Goal: Information Seeking & Learning: Learn about a topic

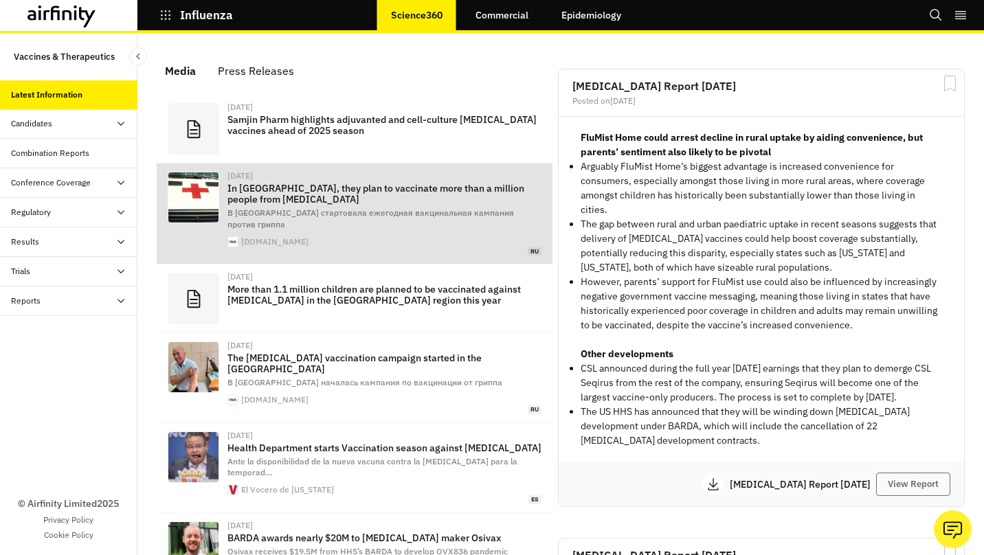
scroll to position [886, 402]
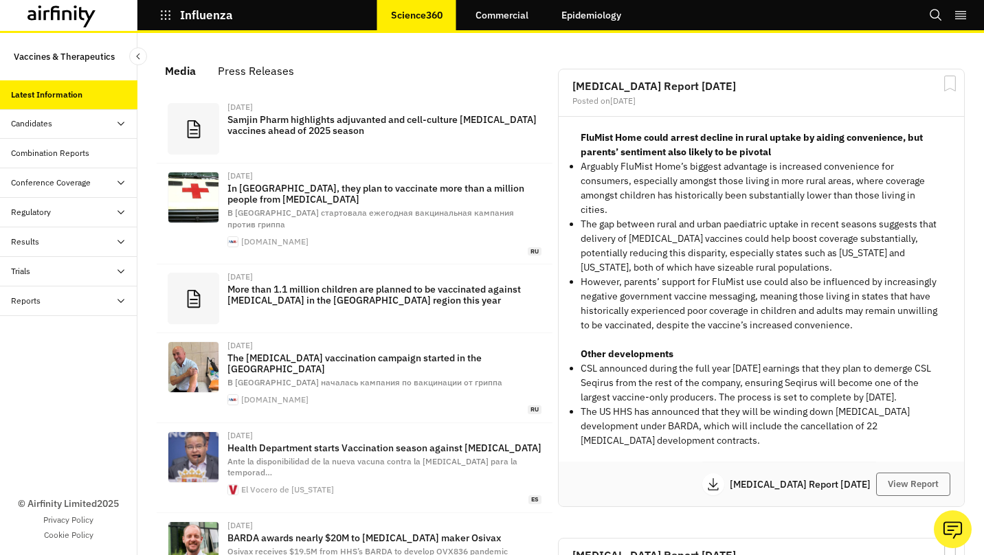
click at [939, 15] on icon "Search" at bounding box center [936, 15] width 12 height 12
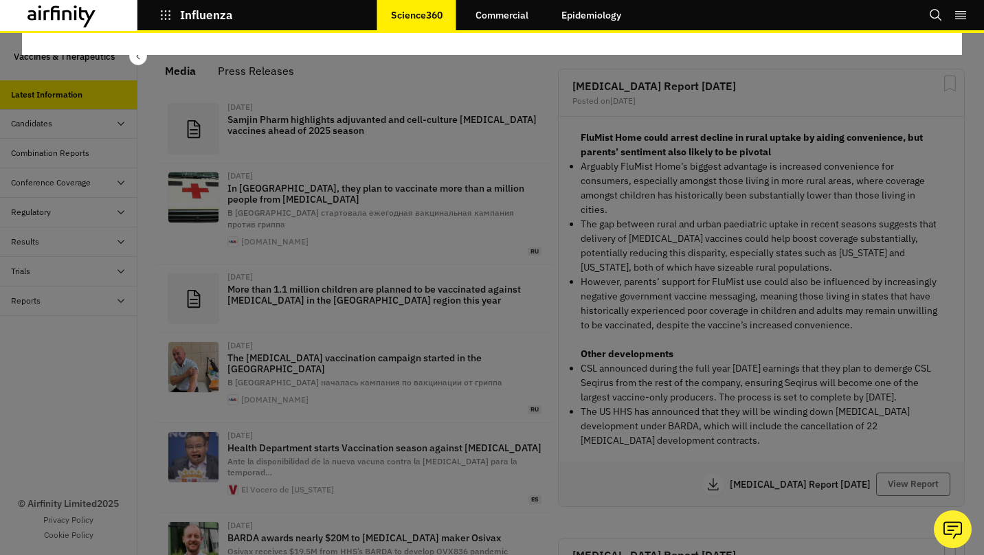
scroll to position [0, 0]
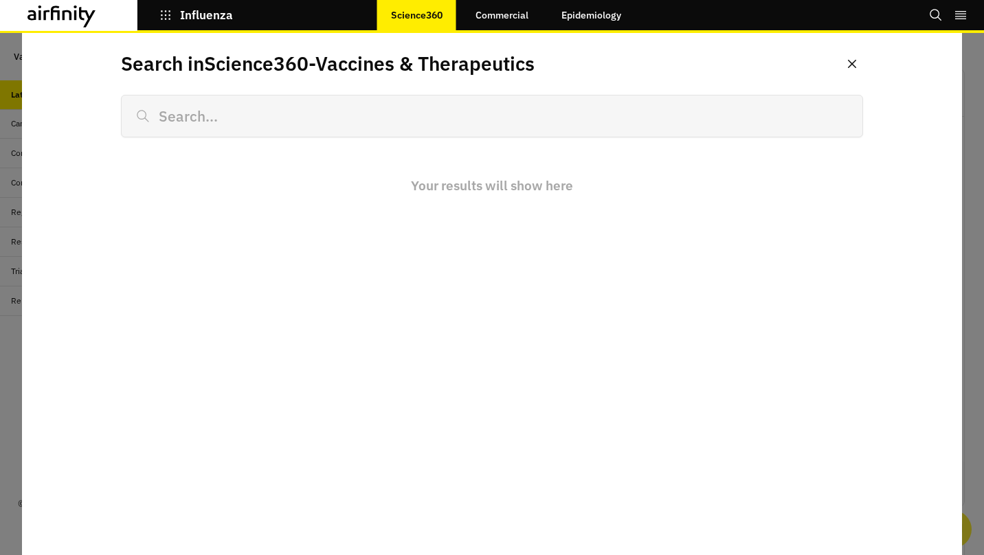
click at [346, 124] on input at bounding box center [492, 116] width 742 height 43
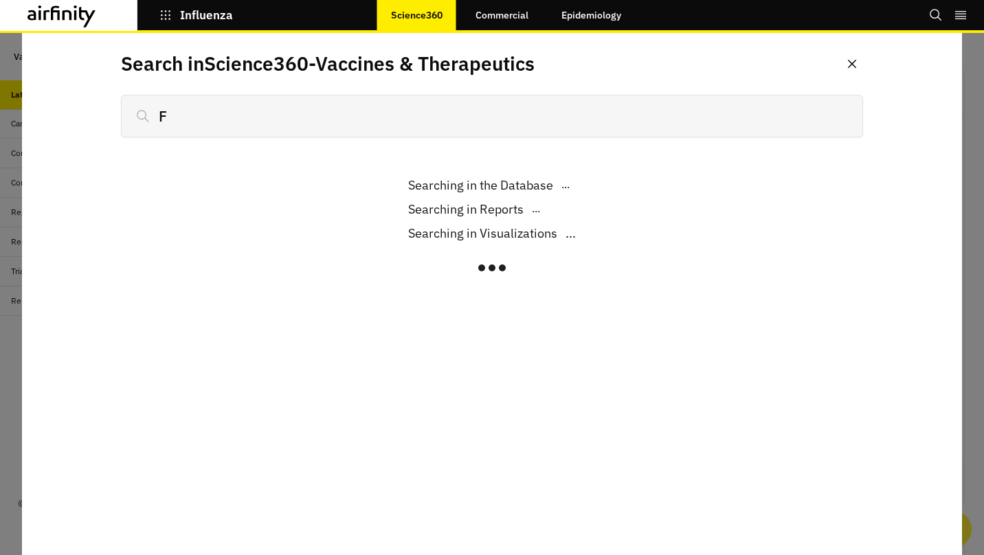
scroll to position [11, 11]
type input "Flumi"
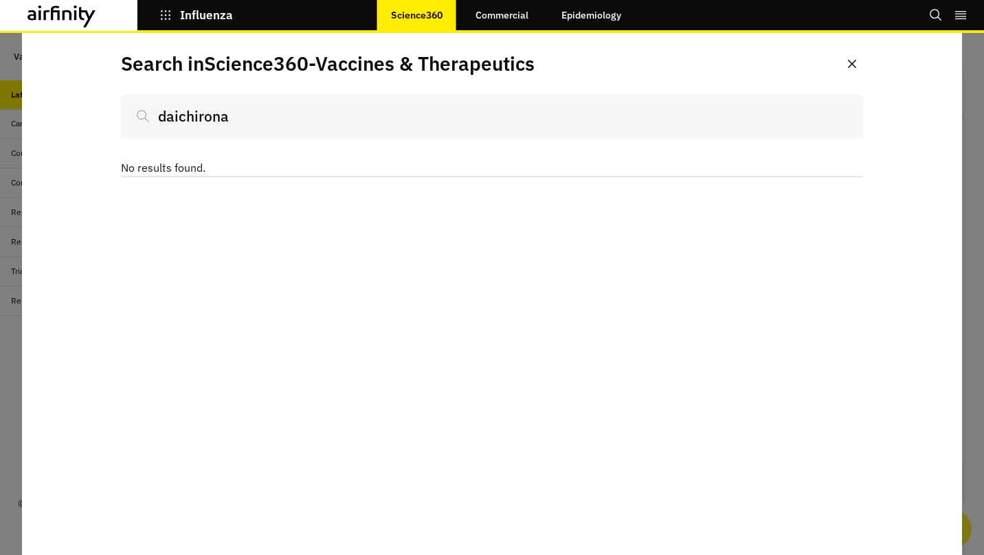
scroll to position [874, 402]
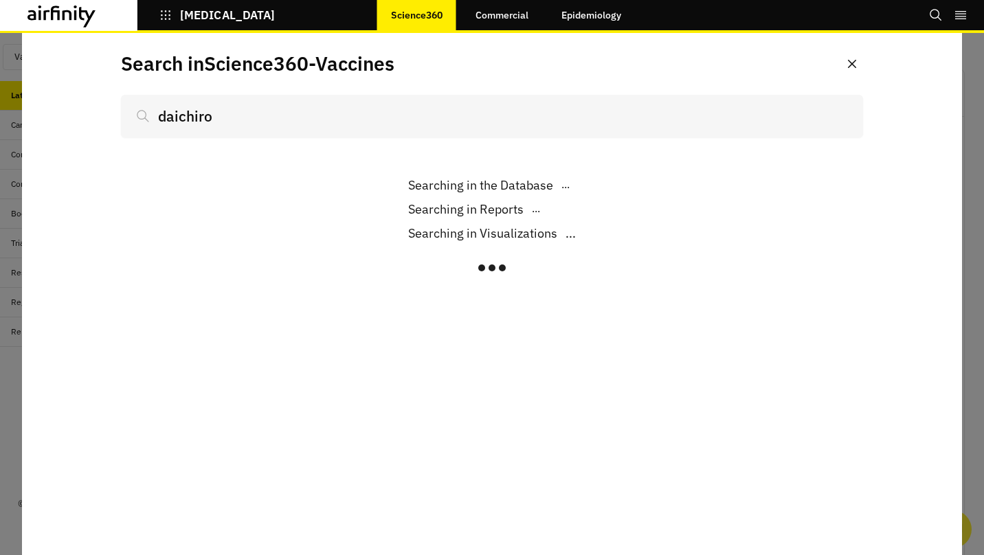
scroll to position [915, 402]
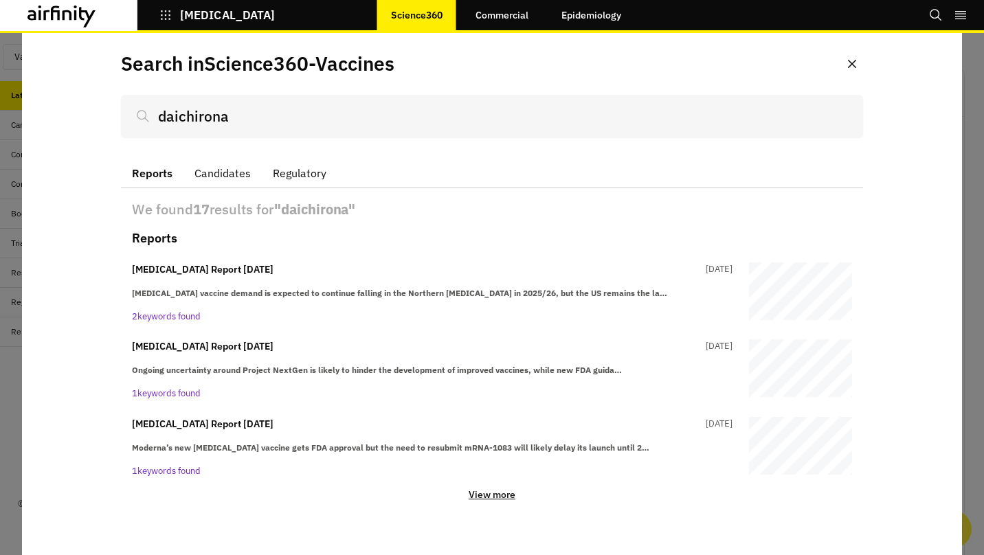
click at [231, 175] on button "Candidates" at bounding box center [223, 173] width 78 height 29
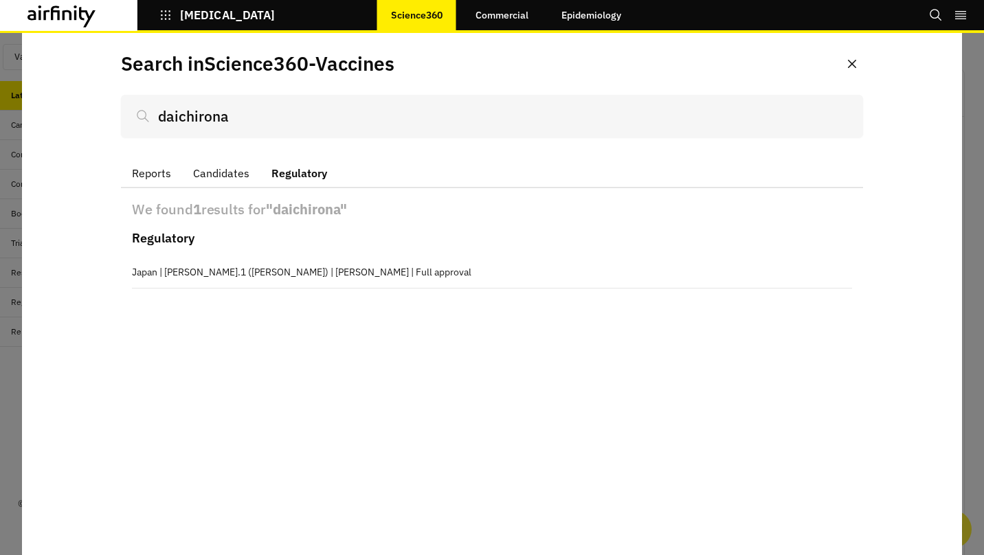
click at [320, 172] on button "Regulatory" at bounding box center [300, 173] width 78 height 29
click at [511, 18] on link "Commercial" at bounding box center [502, 15] width 80 height 33
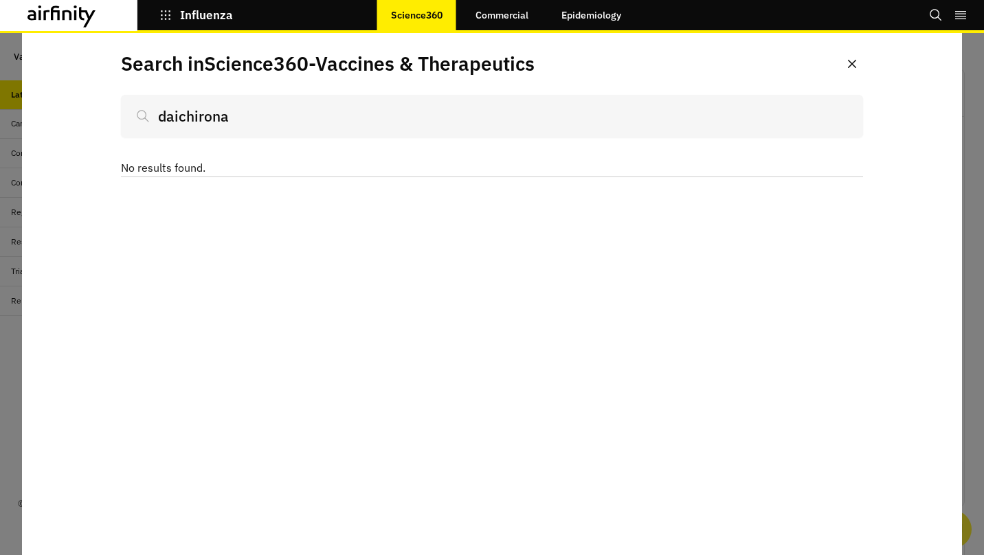
scroll to position [874, 402]
click at [853, 63] on icon "Close" at bounding box center [852, 64] width 8 height 8
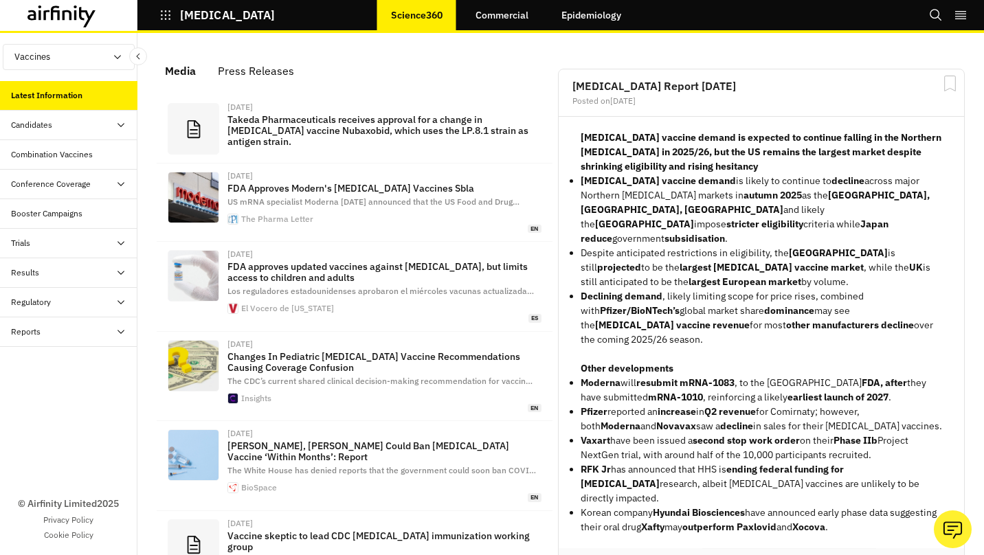
scroll to position [915, 402]
